Goal: Check status: Check status

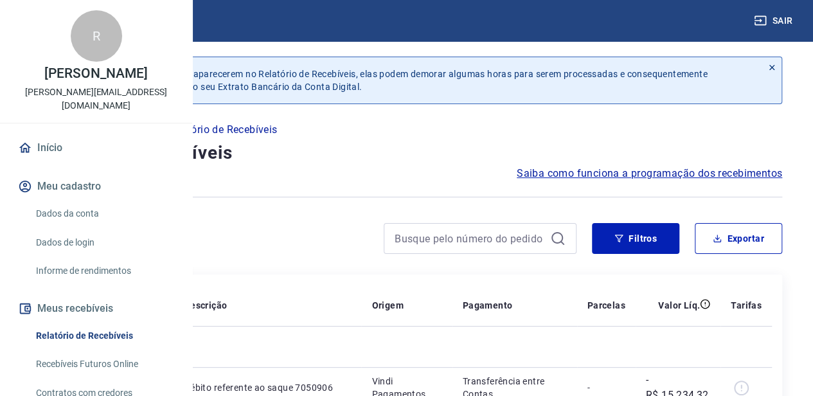
click at [629, 259] on div "Filtros Exportar" at bounding box center [406, 243] width 751 height 41
click at [628, 247] on button "Filtros" at bounding box center [635, 238] width 87 height 31
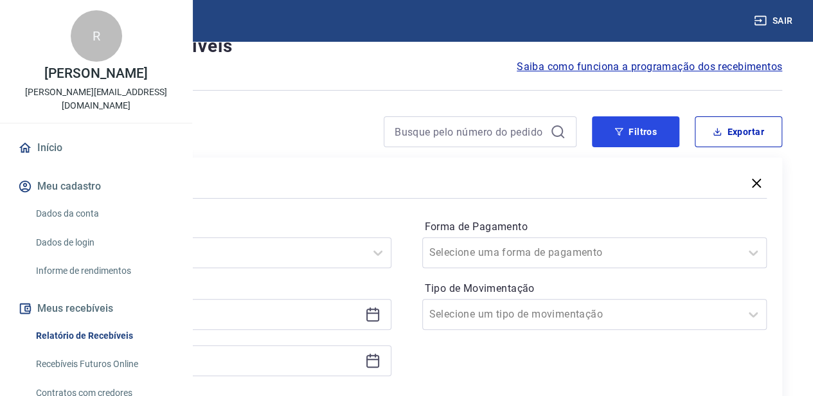
scroll to position [193, 0]
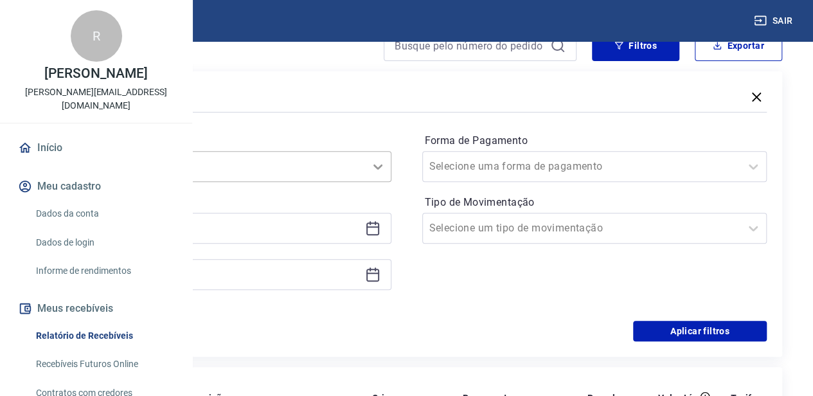
click at [385, 164] on icon at bounding box center [377, 166] width 15 height 15
click at [538, 287] on div "Forma de Pagamento Selecione uma forma de pagamento Tipo de Movimentação Seleci…" at bounding box center [594, 217] width 345 height 175
click at [380, 224] on icon at bounding box center [372, 227] width 15 height 15
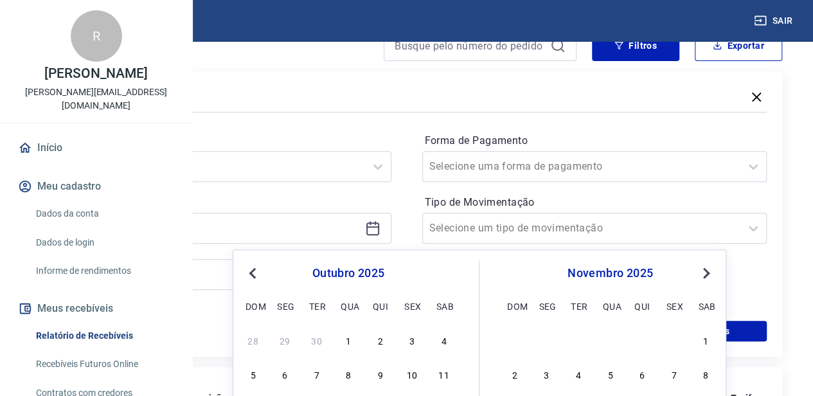
click at [254, 272] on span "Previous Month" at bounding box center [254, 272] width 0 height 15
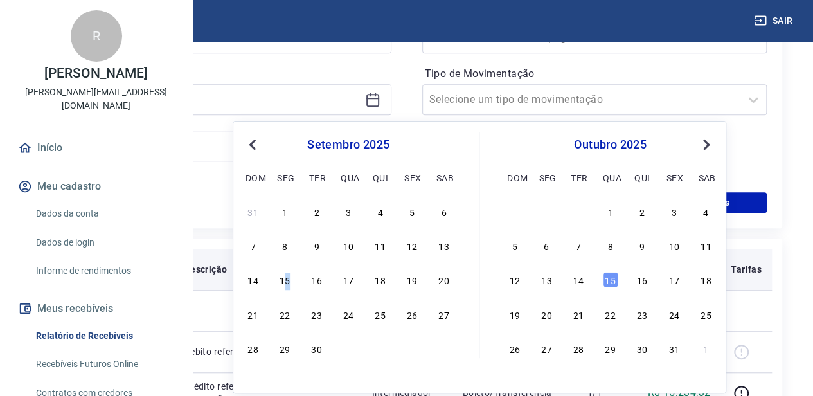
click at [286, 279] on div "15" at bounding box center [284, 279] width 15 height 15
type input "[DATE]"
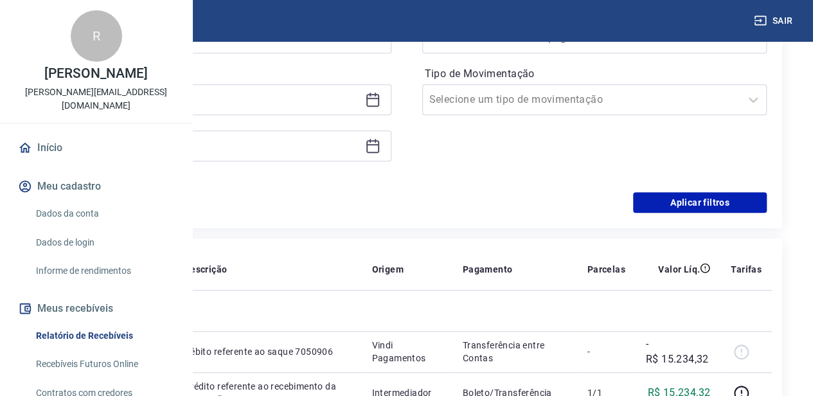
click at [380, 150] on icon at bounding box center [372, 145] width 15 height 15
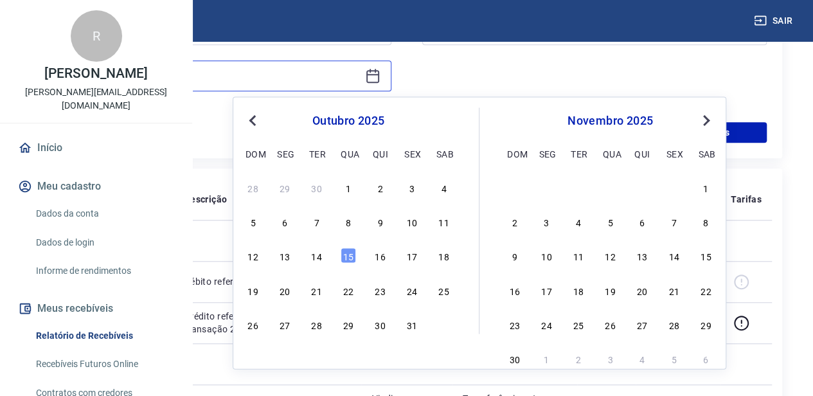
scroll to position [450, 0]
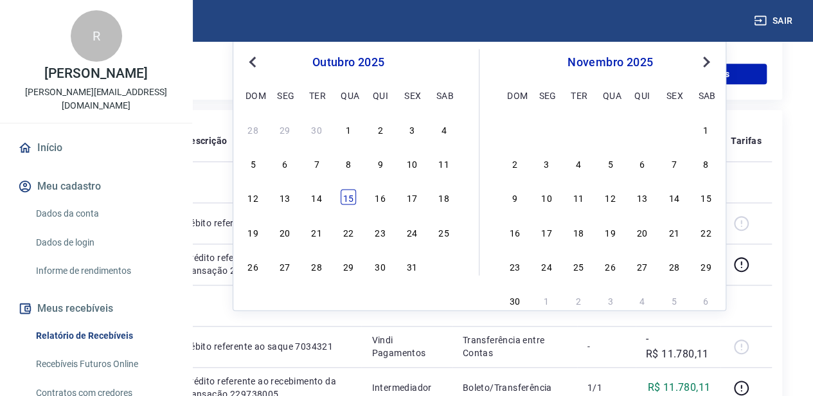
click at [349, 202] on div "15" at bounding box center [347, 196] width 15 height 15
type input "[DATE]"
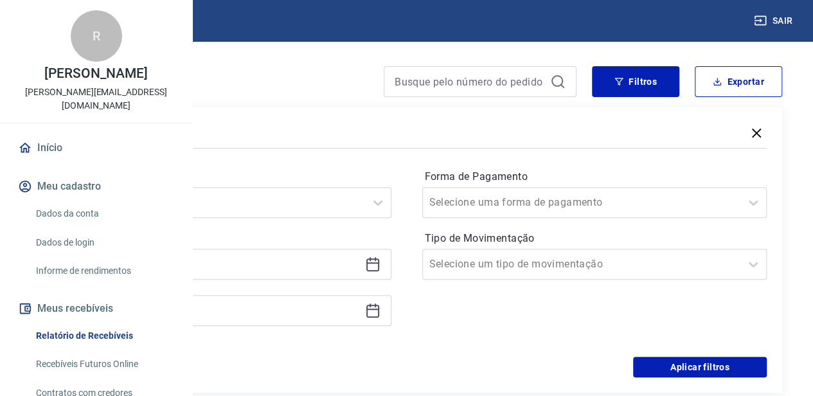
scroll to position [128, 0]
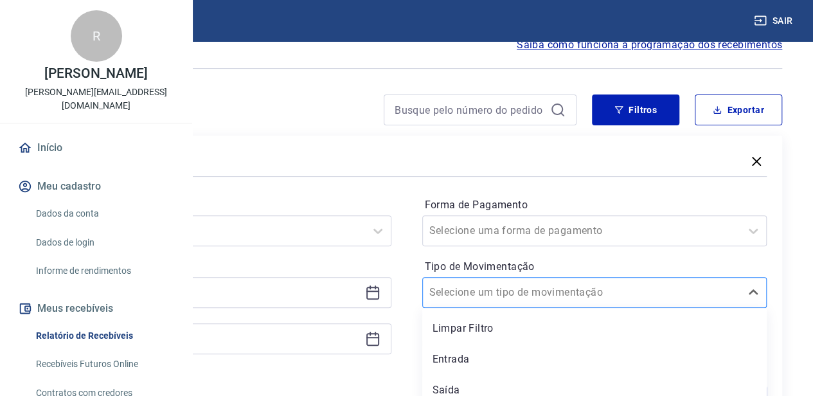
click at [559, 295] on input "Tipo de Movimentação" at bounding box center [494, 292] width 130 height 15
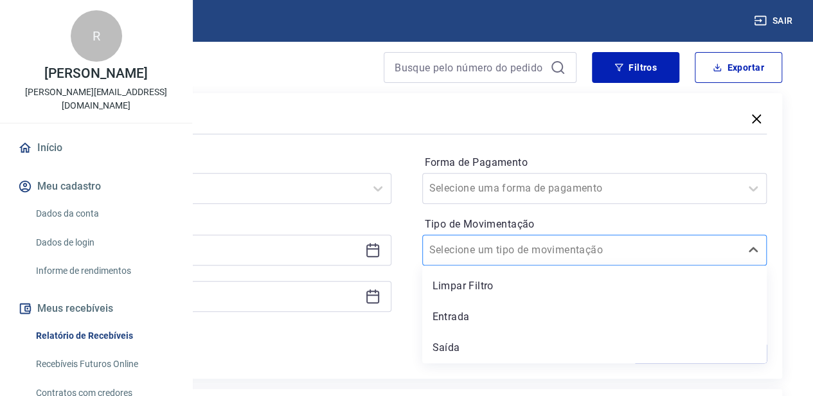
scroll to position [193, 0]
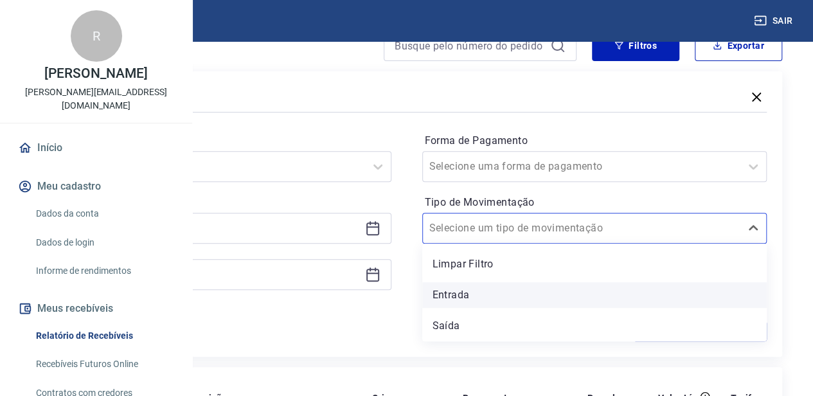
click at [586, 298] on div "Entrada" at bounding box center [594, 295] width 345 height 26
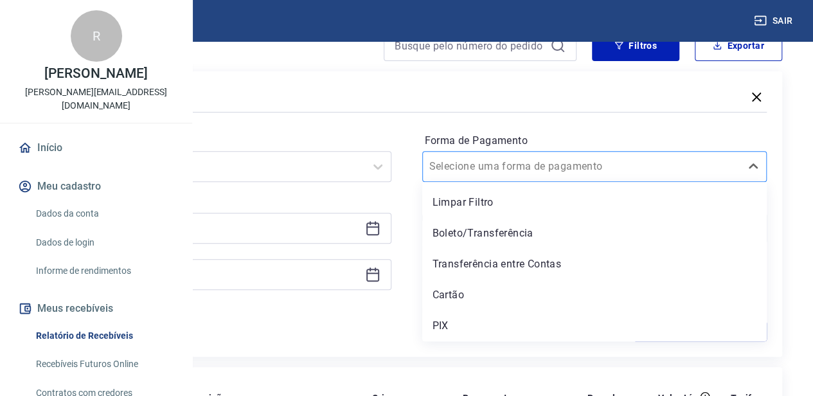
click at [559, 172] on input "Forma de Pagamento" at bounding box center [494, 166] width 130 height 15
click at [463, 312] on div "Período Selecione um período Período personalizado Selected date: [DATE] [DATE]…" at bounding box center [406, 218] width 720 height 206
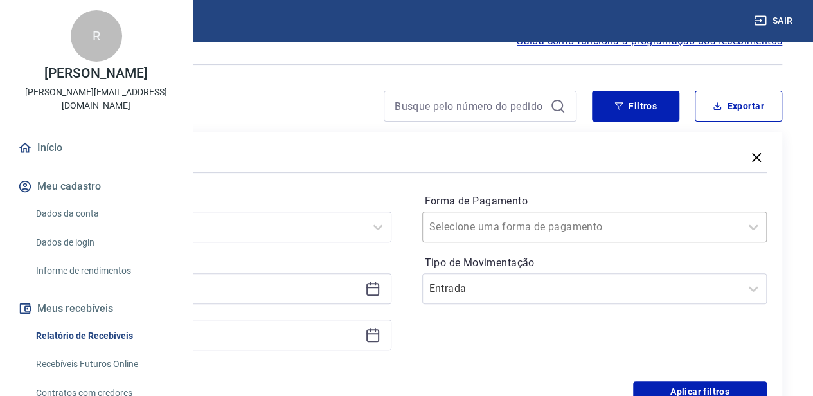
scroll to position [128, 0]
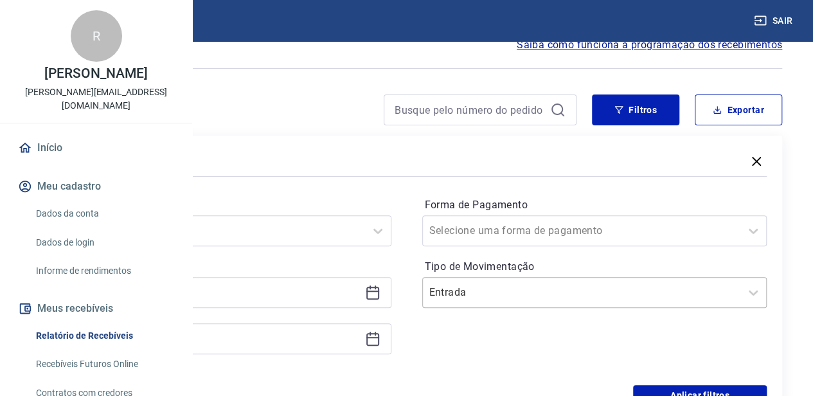
click at [559, 292] on input "Tipo de Movimentação" at bounding box center [494, 292] width 130 height 15
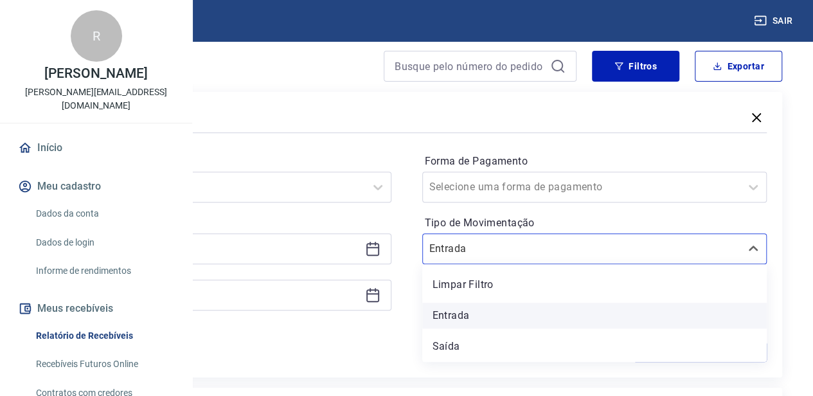
scroll to position [193, 0]
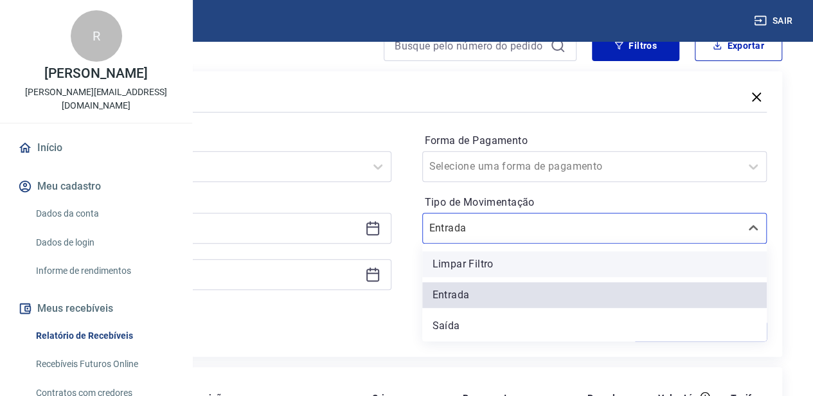
click at [575, 270] on div "Limpar Filtro" at bounding box center [594, 264] width 345 height 26
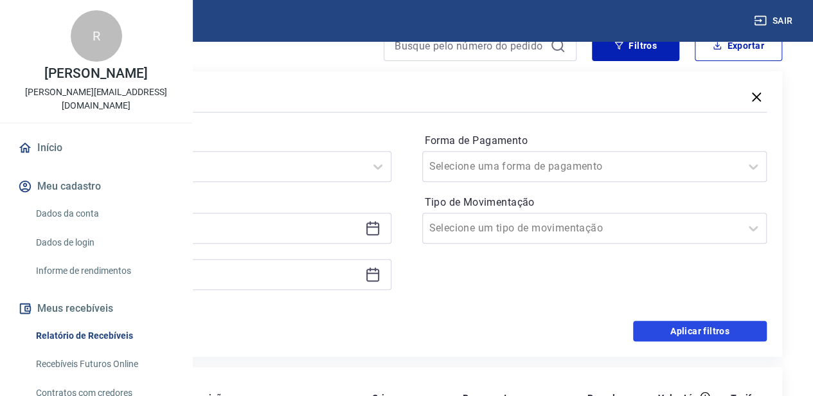
click at [686, 332] on button "Aplicar filtros" at bounding box center [700, 331] width 134 height 21
